Goal: Task Accomplishment & Management: Use online tool/utility

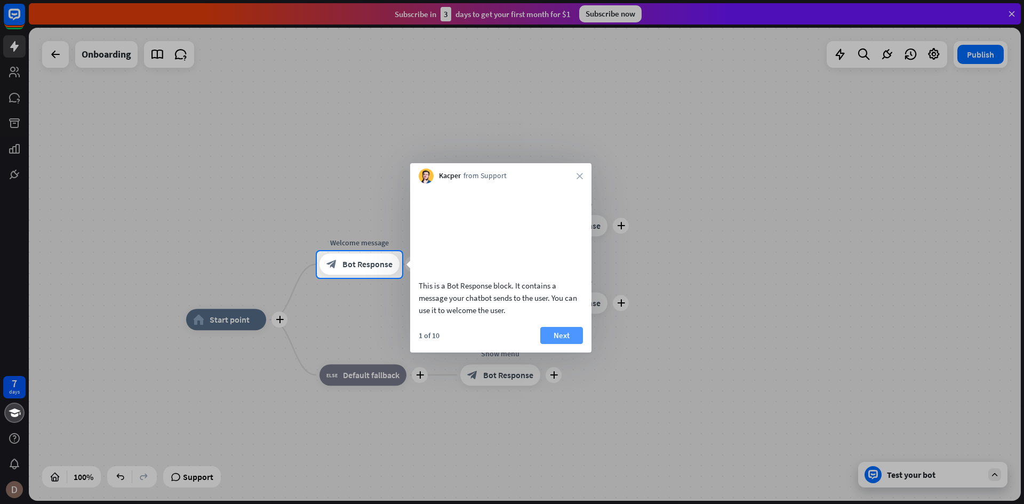
click at [563, 344] on button "Next" at bounding box center [561, 335] width 43 height 17
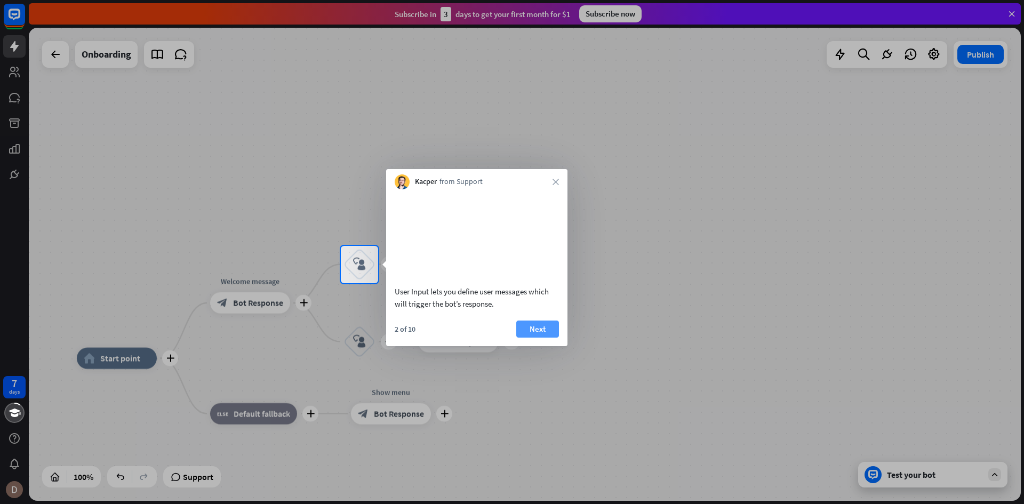
click at [549, 338] on button "Next" at bounding box center [537, 328] width 43 height 17
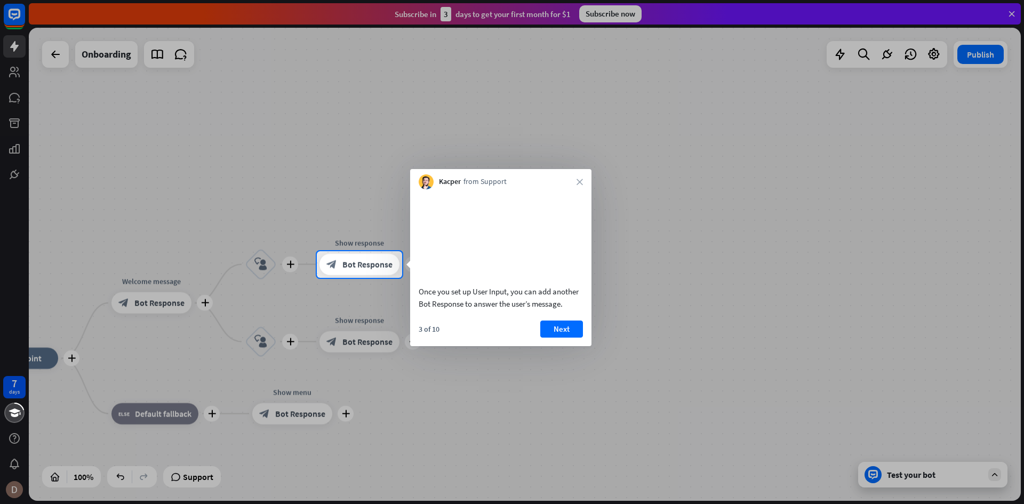
click at [549, 338] on button "Next" at bounding box center [561, 328] width 43 height 17
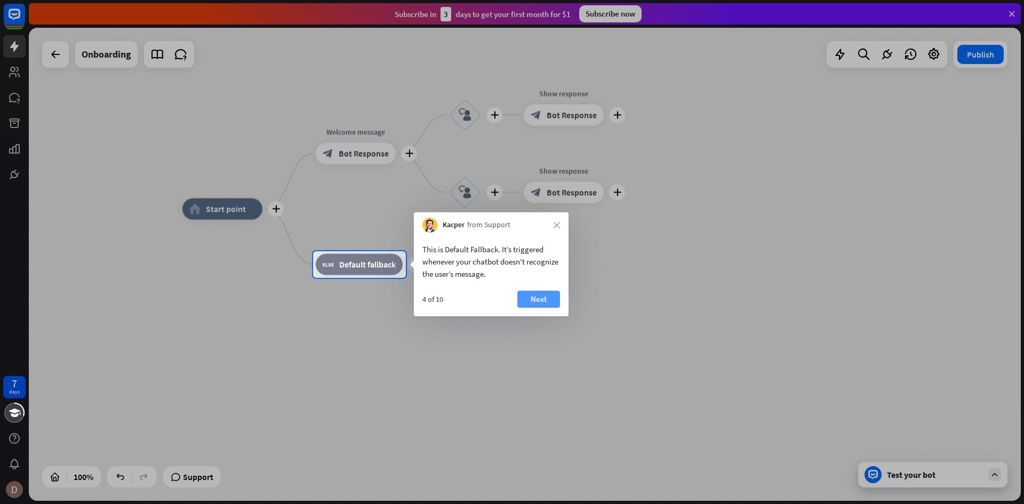
click at [542, 296] on button "Next" at bounding box center [538, 299] width 43 height 17
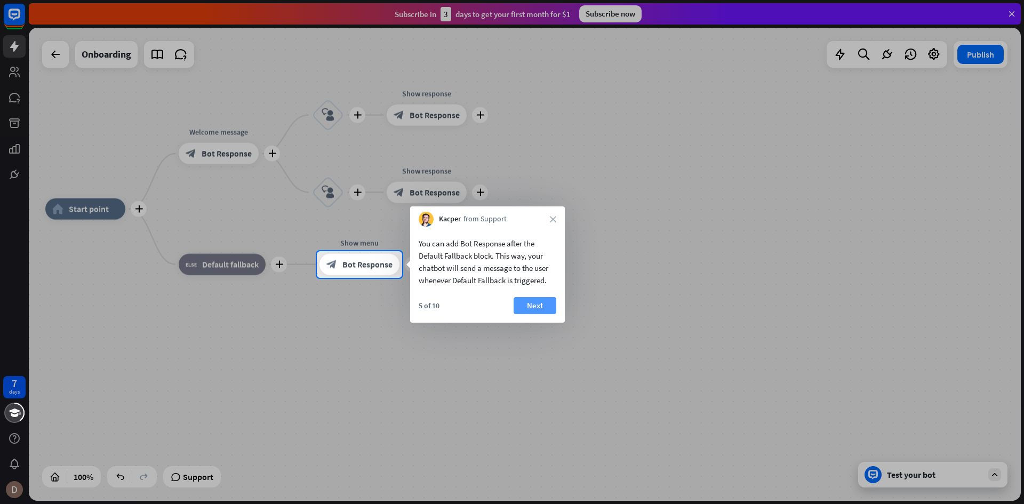
click at [537, 299] on button "Next" at bounding box center [534, 305] width 43 height 17
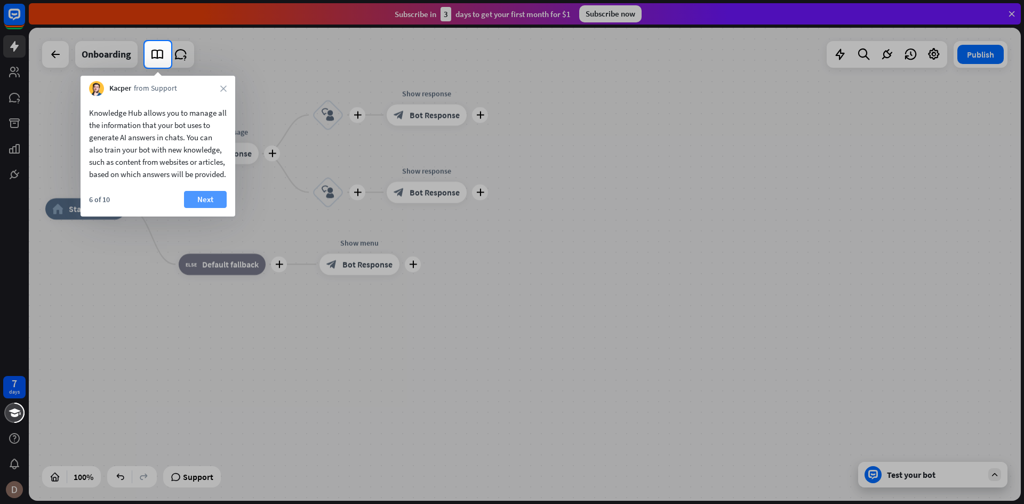
click at [198, 207] on button "Next" at bounding box center [205, 199] width 43 height 17
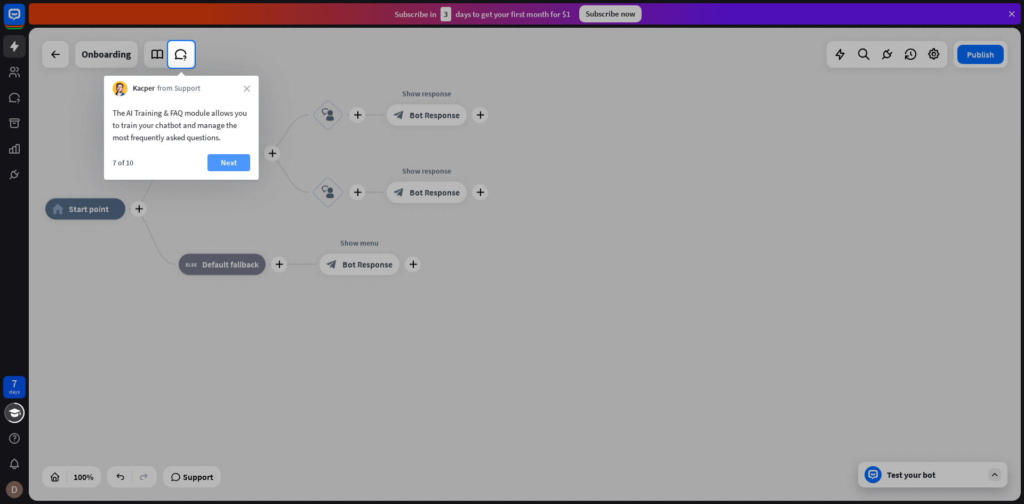
click at [221, 160] on button "Next" at bounding box center [228, 162] width 43 height 17
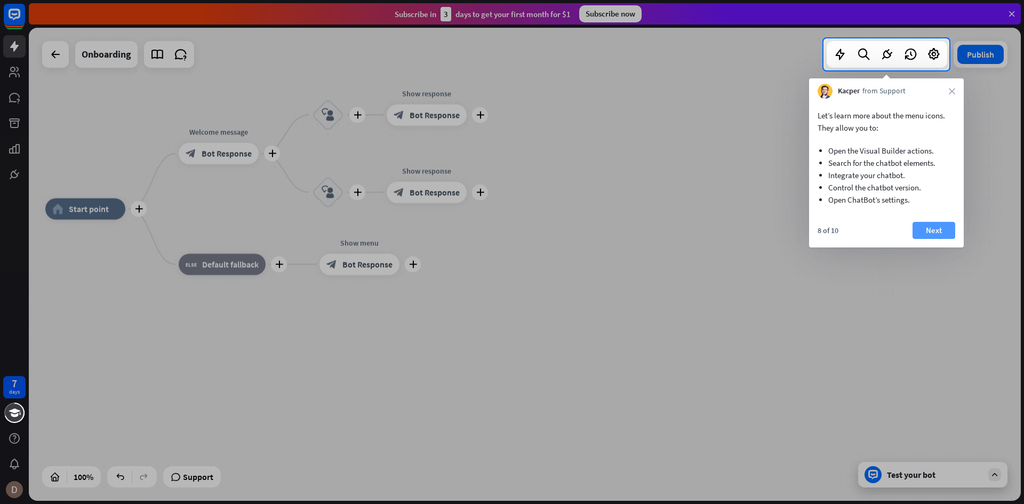
click at [934, 230] on button "Next" at bounding box center [933, 230] width 43 height 17
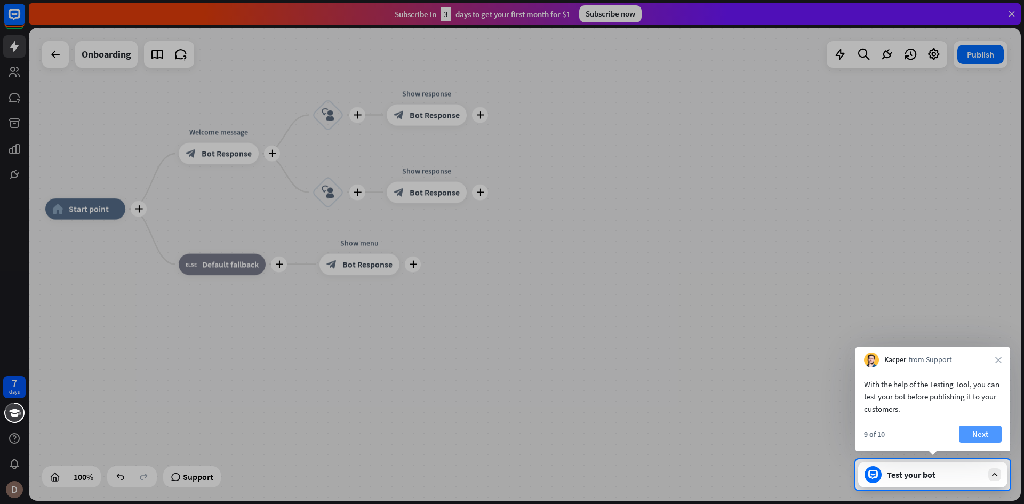
click at [978, 430] on button "Next" at bounding box center [980, 433] width 43 height 17
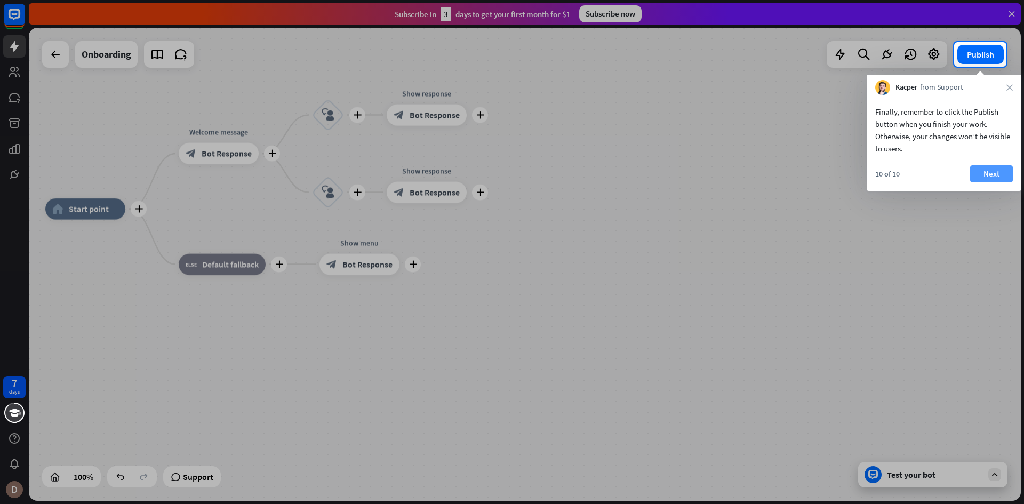
click at [981, 172] on button "Next" at bounding box center [991, 173] width 43 height 17
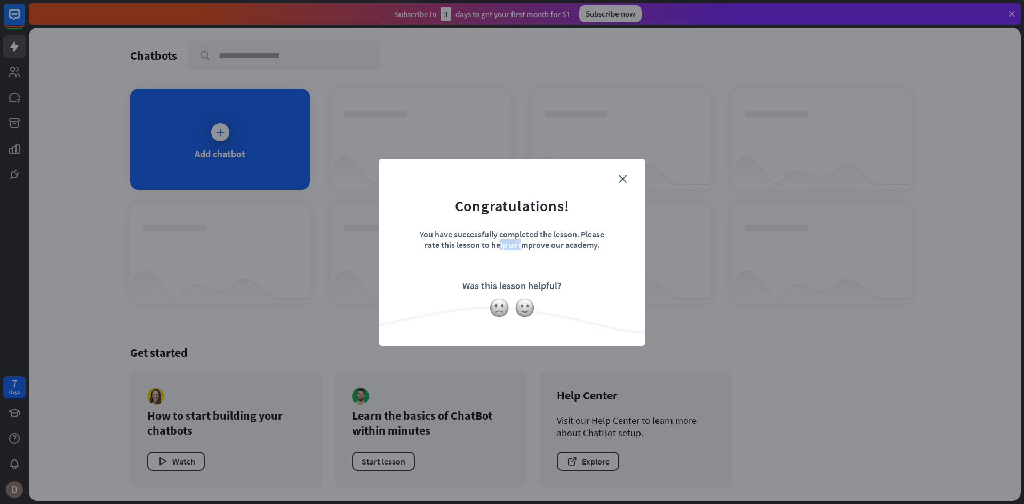
click at [981, 172] on div "close Congratulations! You have successfully completed the lesson. Please rate …" at bounding box center [512, 252] width 1024 height 504
click at [528, 306] on img at bounding box center [525, 308] width 20 height 20
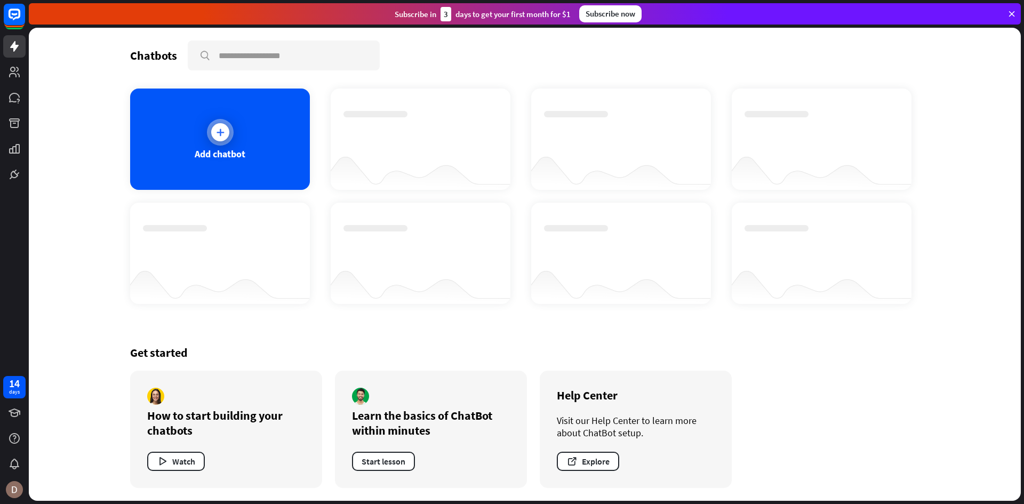
click at [224, 135] on icon at bounding box center [220, 132] width 11 height 11
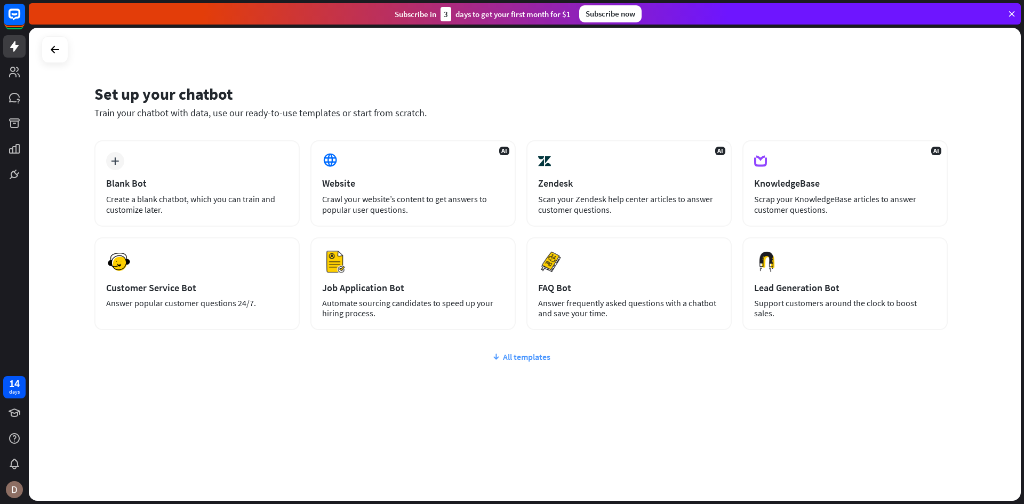
click at [514, 355] on div "All templates" at bounding box center [520, 356] width 853 height 11
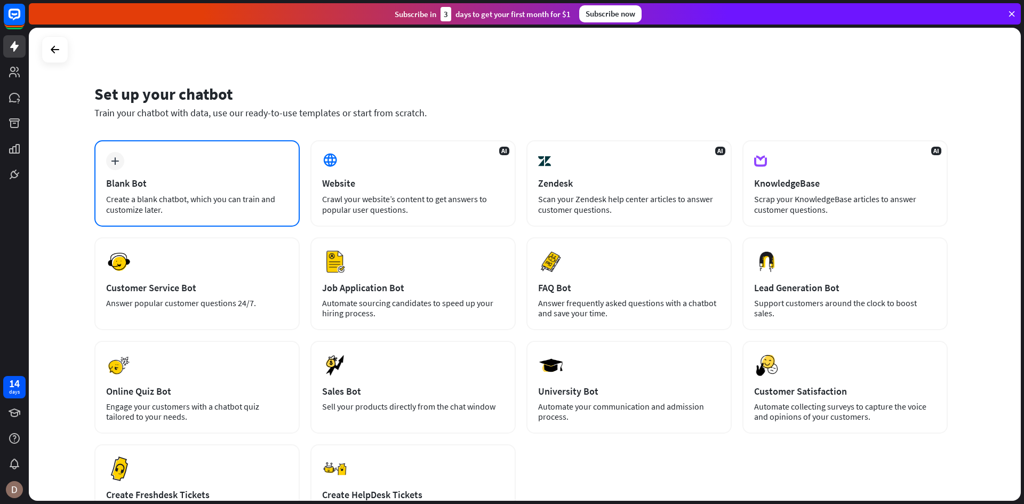
click at [280, 182] on div "Blank Bot" at bounding box center [197, 183] width 182 height 12
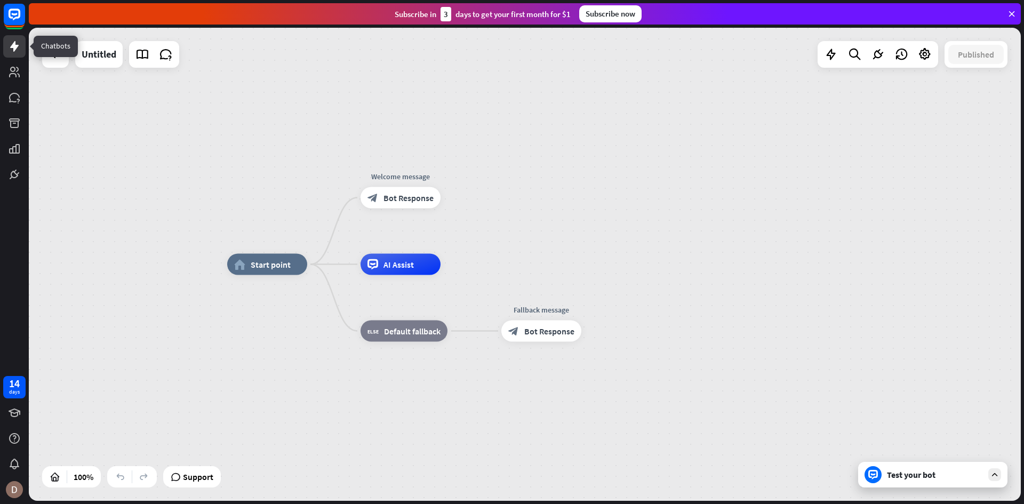
click at [9, 47] on icon at bounding box center [14, 46] width 13 height 13
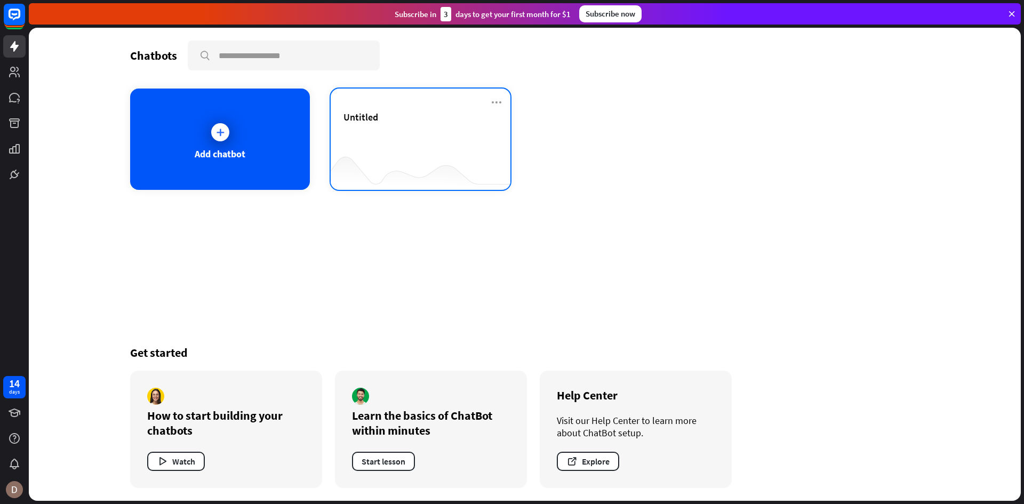
click at [373, 133] on div "Untitled" at bounding box center [420, 129] width 154 height 37
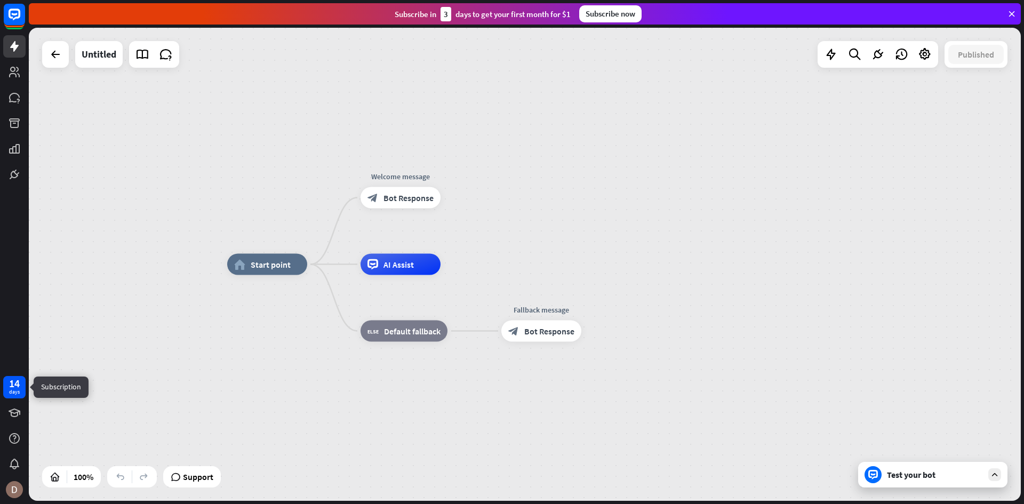
click at [10, 380] on div "14" at bounding box center [14, 384] width 11 height 10
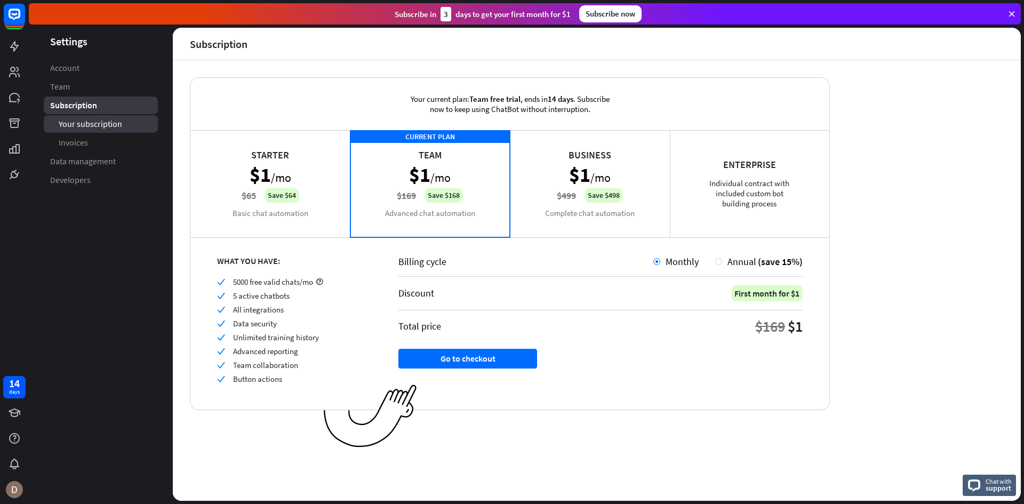
click at [69, 130] on link "Your subscription" at bounding box center [101, 124] width 114 height 18
click at [65, 140] on span "Invoices" at bounding box center [73, 142] width 29 height 11
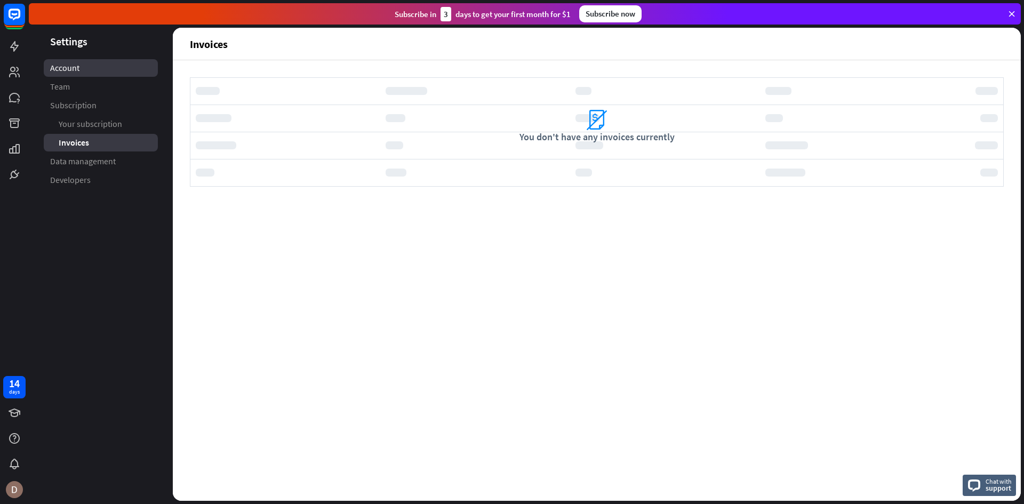
click at [76, 66] on span "Account" at bounding box center [64, 67] width 29 height 11
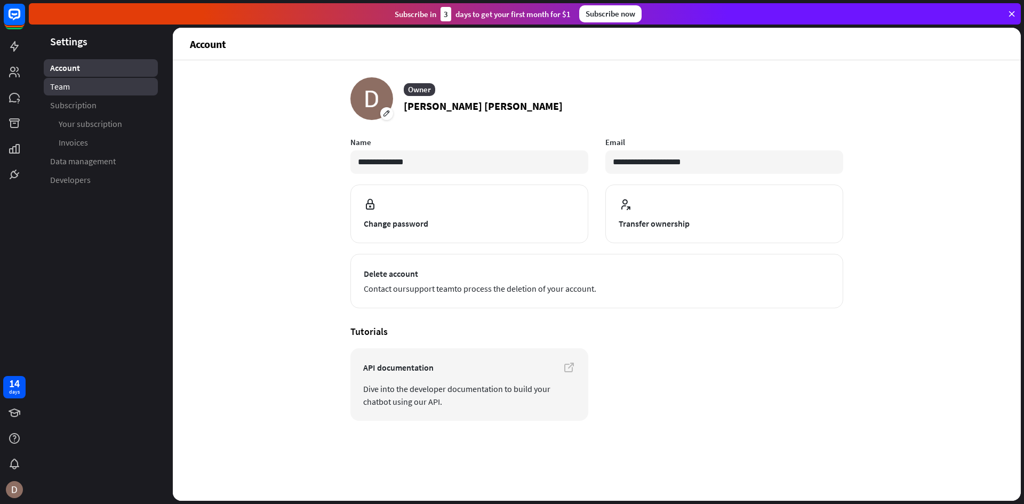
click at [105, 88] on link "Team" at bounding box center [101, 87] width 114 height 18
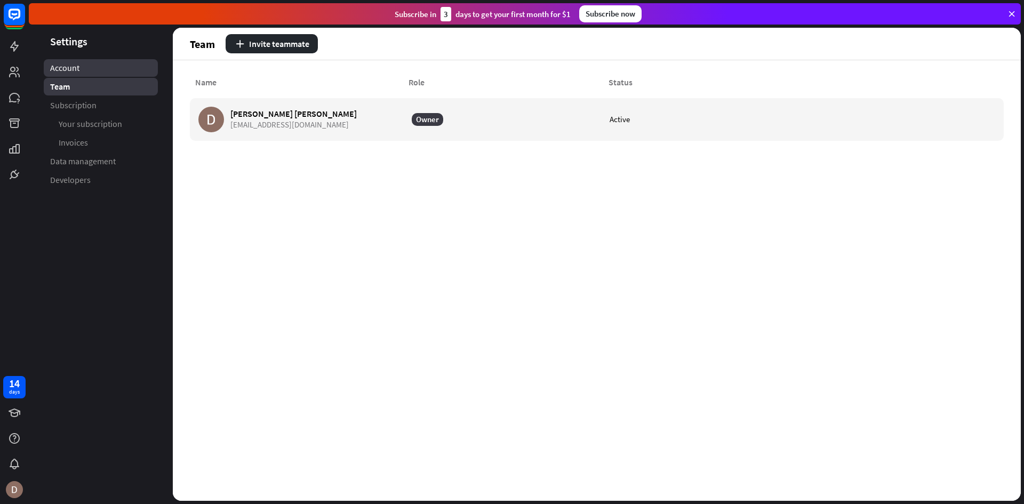
click at [103, 73] on link "Account" at bounding box center [101, 68] width 114 height 18
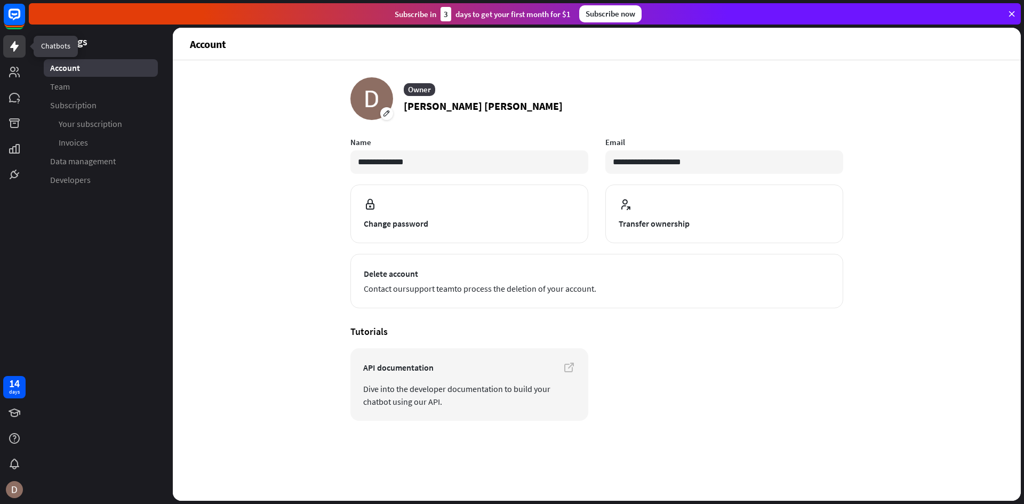
click at [13, 49] on icon at bounding box center [14, 46] width 9 height 11
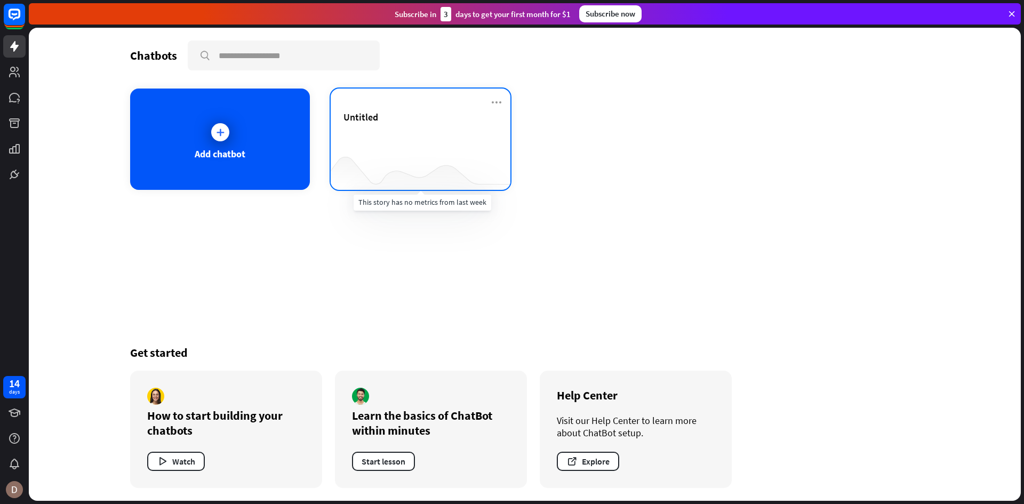
click at [367, 153] on div at bounding box center [421, 168] width 180 height 41
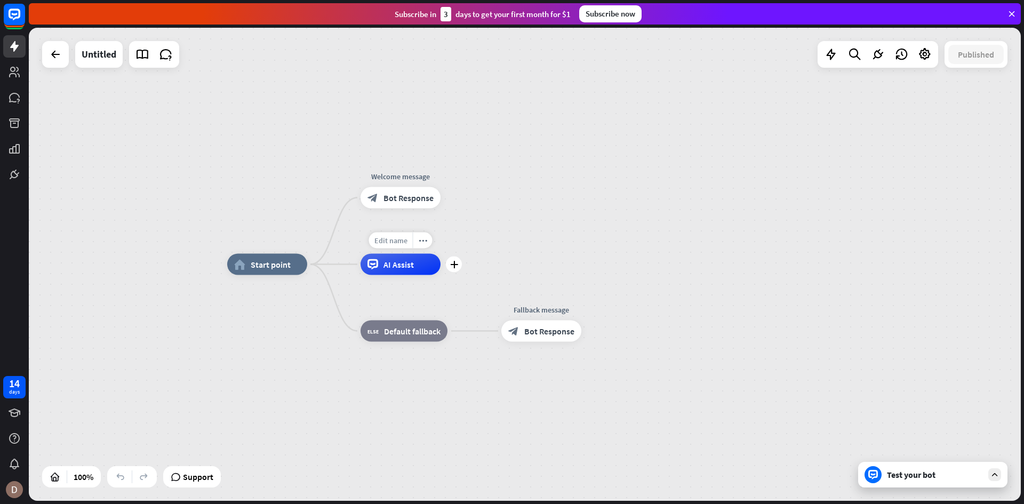
click at [397, 243] on span "Edit name" at bounding box center [390, 241] width 33 height 10
click at [550, 220] on div "home_2 Start point Welcome message block_bot_response Bot Response AI Assist bl…" at bounding box center [525, 264] width 992 height 473
click at [835, 53] on icon at bounding box center [831, 54] width 14 height 14
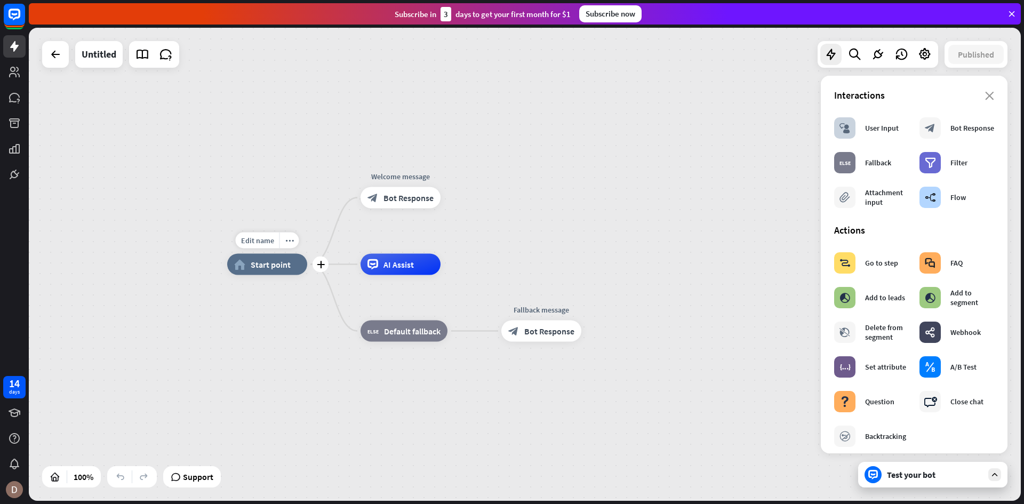
click at [268, 266] on span "Start point" at bounding box center [271, 264] width 40 height 11
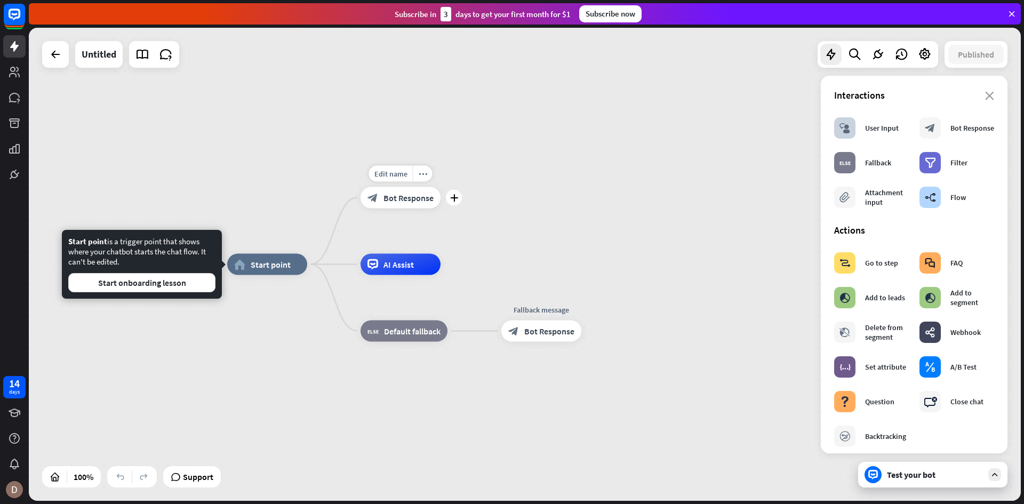
click at [393, 199] on span "Bot Response" at bounding box center [408, 197] width 50 height 11
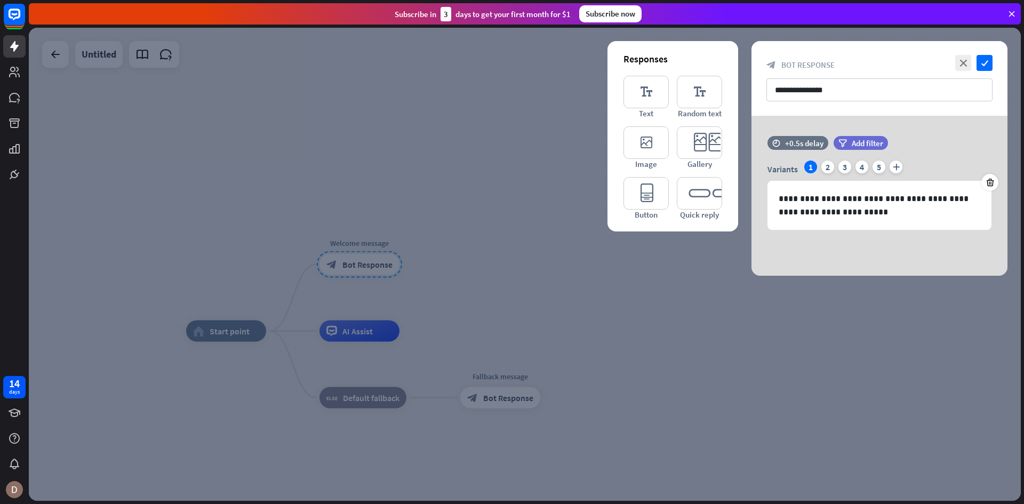
click at [437, 282] on div at bounding box center [525, 264] width 992 height 473
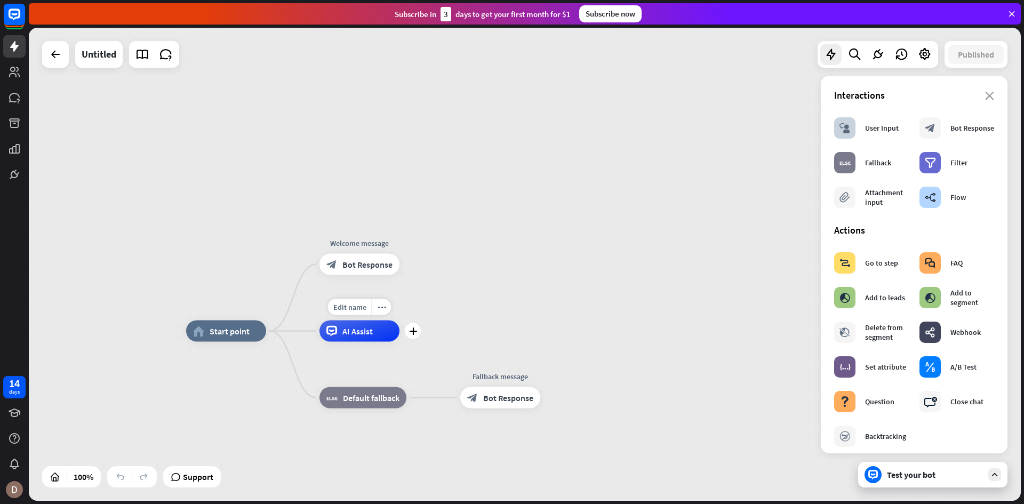
click at [361, 335] on span "AI Assist" at bounding box center [357, 331] width 30 height 11
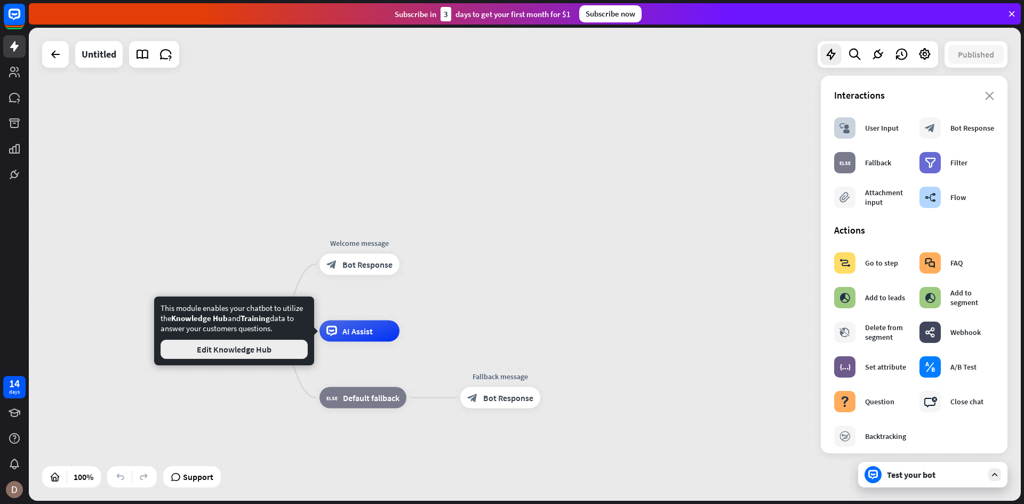
click at [239, 358] on button "Edit Knowledge Hub" at bounding box center [233, 349] width 147 height 19
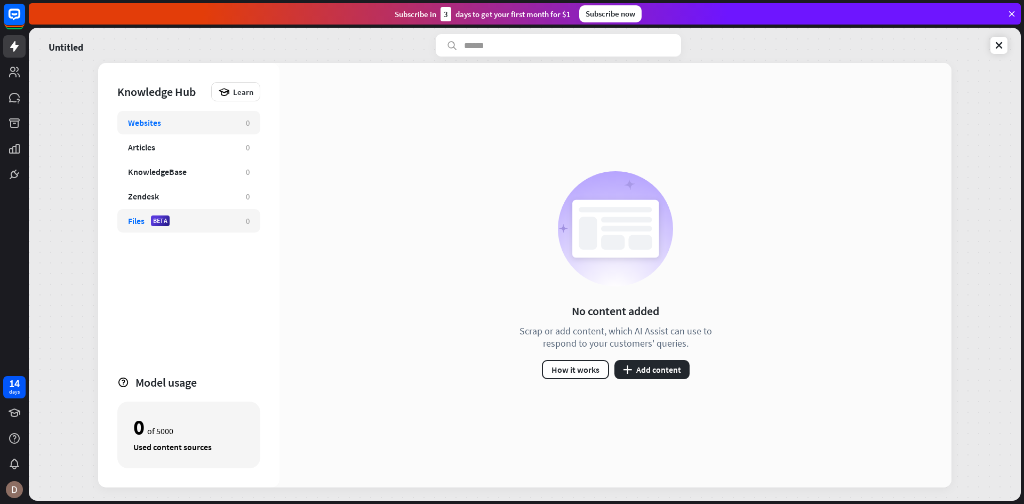
click at [139, 216] on div "Files" at bounding box center [136, 220] width 17 height 11
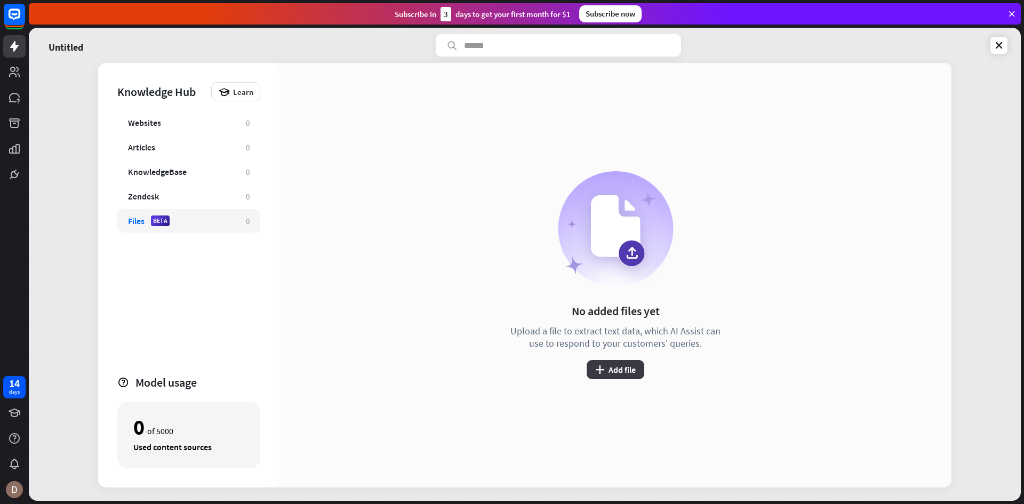
click at [616, 364] on button "plus Add file" at bounding box center [615, 369] width 58 height 19
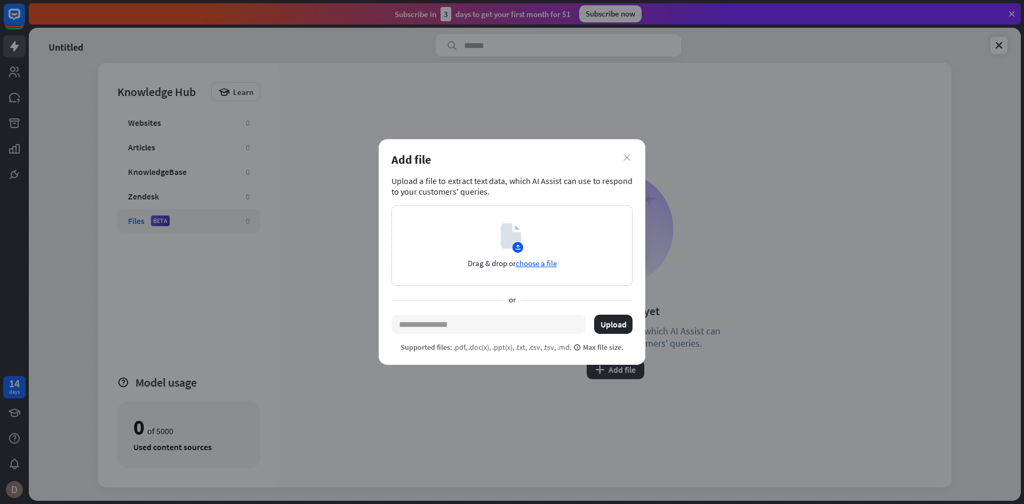
click at [629, 160] on icon "close" at bounding box center [626, 157] width 7 height 7
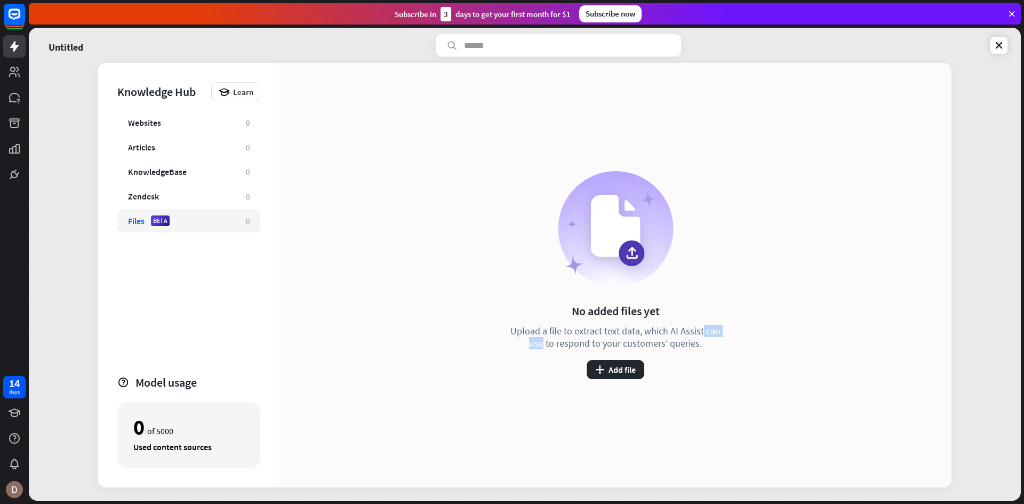
drag, startPoint x: 671, startPoint y: 330, endPoint x: 700, endPoint y: 330, distance: 28.8
click at [700, 330] on div "Upload a file to extract text data, which AI Assist can use to respond to your …" at bounding box center [615, 337] width 219 height 25
click at [726, 355] on div "No added files yet Upload a file to extract text data, which AI Assist can use …" at bounding box center [615, 275] width 672 height 424
click at [746, 466] on div "No added files yet Upload a file to extract text data, which AI Assist can use …" at bounding box center [615, 275] width 672 height 424
drag, startPoint x: 160, startPoint y: 447, endPoint x: 146, endPoint y: 449, distance: 14.6
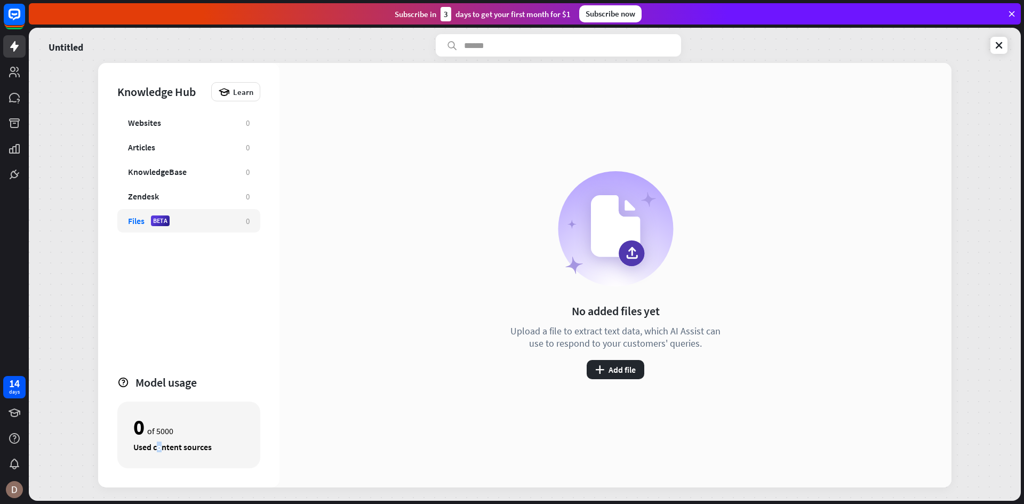
click at [159, 446] on div "Used content sources" at bounding box center [188, 446] width 111 height 11
click at [159, 424] on div "0 of 5000" at bounding box center [188, 427] width 111 height 18
click at [612, 364] on button "plus Add file" at bounding box center [615, 369] width 58 height 19
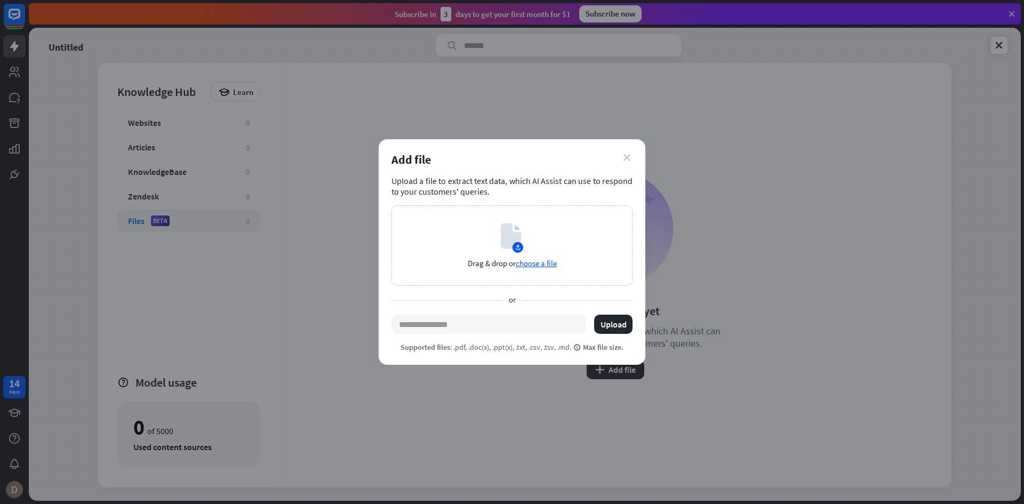
click at [628, 157] on icon "close" at bounding box center [626, 157] width 7 height 7
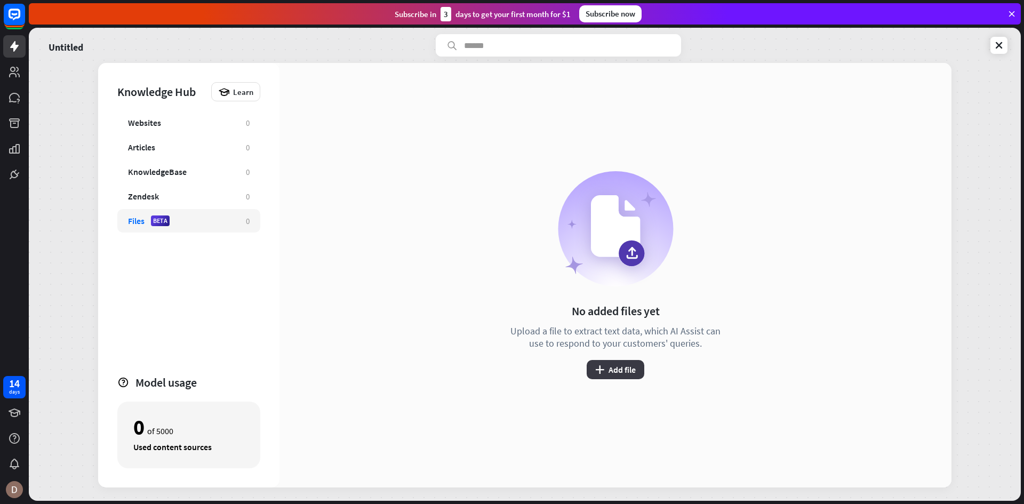
click at [620, 365] on button "plus Add file" at bounding box center [615, 369] width 58 height 19
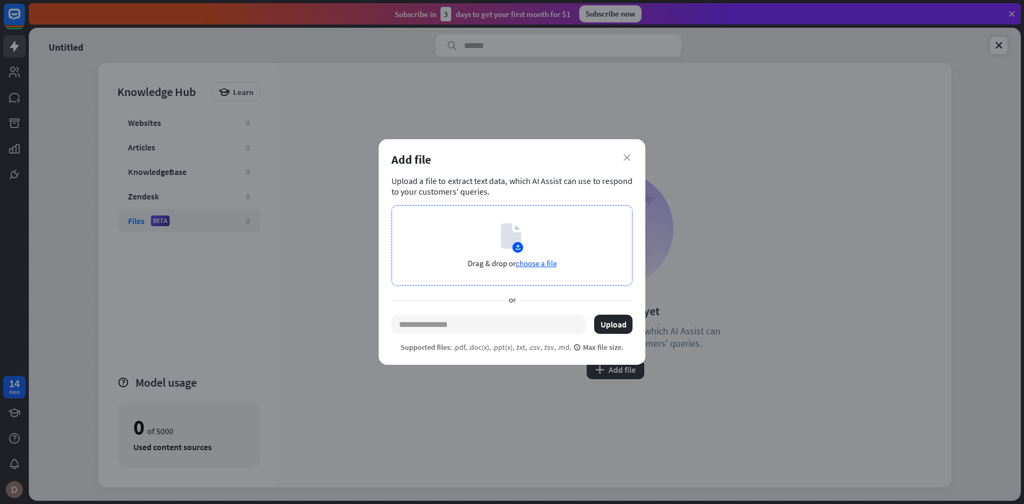
click at [536, 265] on span "choose a file" at bounding box center [536, 263] width 41 height 10
click at [630, 158] on div "Add file" at bounding box center [511, 159] width 241 height 15
click at [626, 155] on icon "close" at bounding box center [626, 157] width 7 height 7
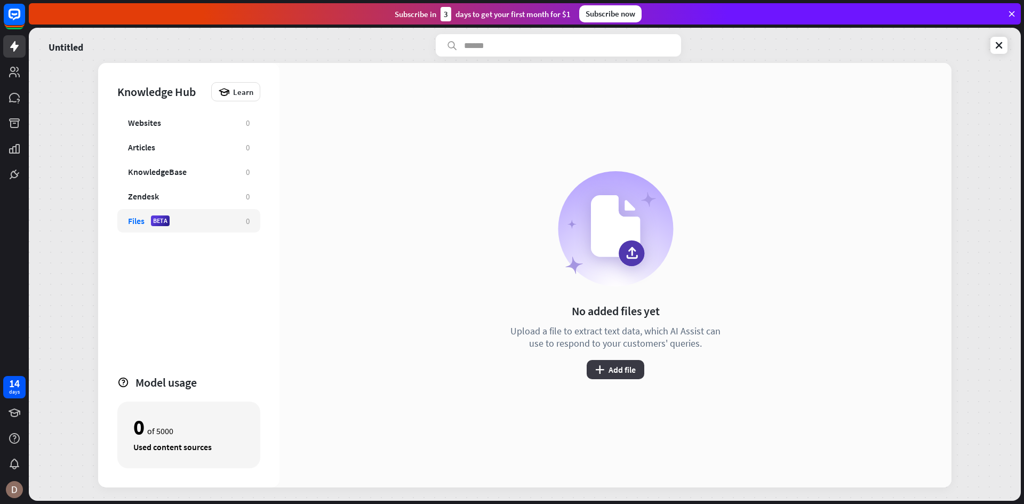
click at [604, 365] on button "plus Add file" at bounding box center [615, 369] width 58 height 19
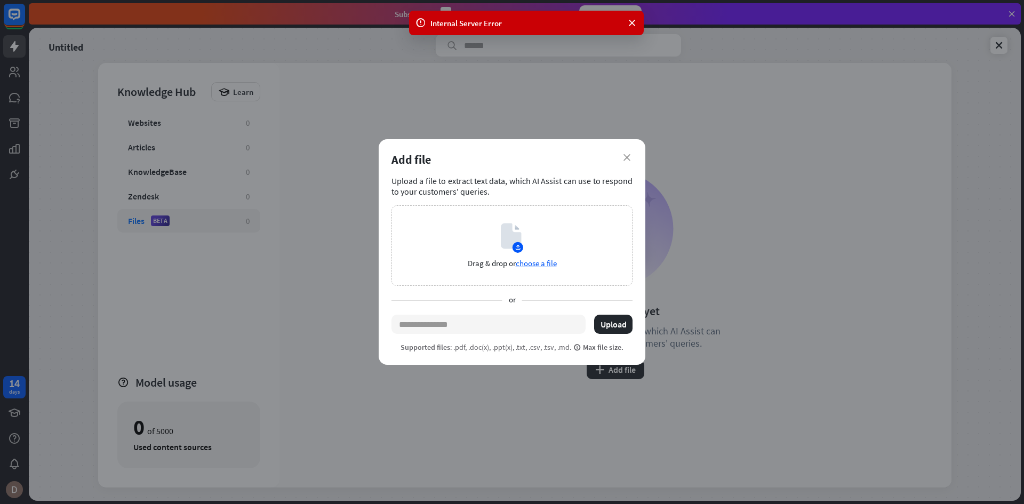
click at [638, 138] on div "close Add file Upload a file to extract text data, which AI Assist can use to r…" at bounding box center [512, 252] width 1024 height 504
